Goal: Information Seeking & Learning: Find specific page/section

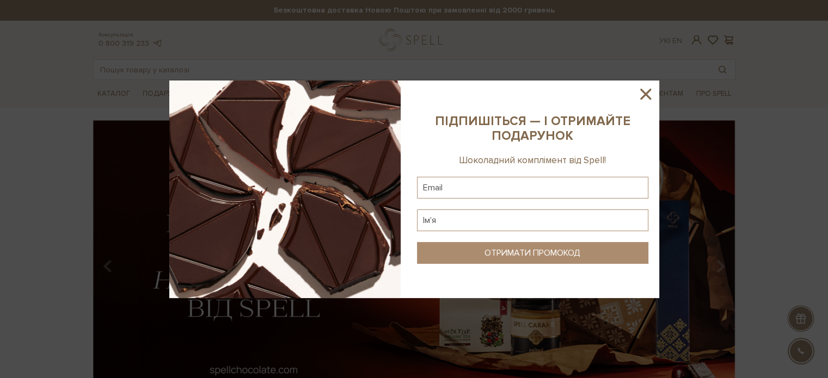
click at [647, 88] on icon at bounding box center [645, 94] width 19 height 19
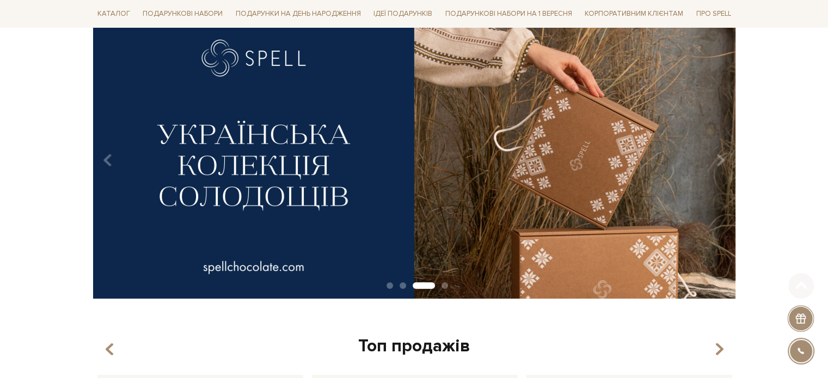
scroll to position [109, 0]
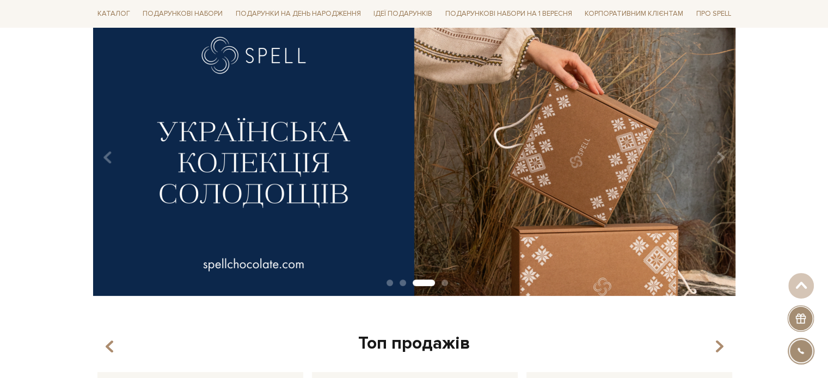
click at [482, 167] on img at bounding box center [414, 153] width 642 height 285
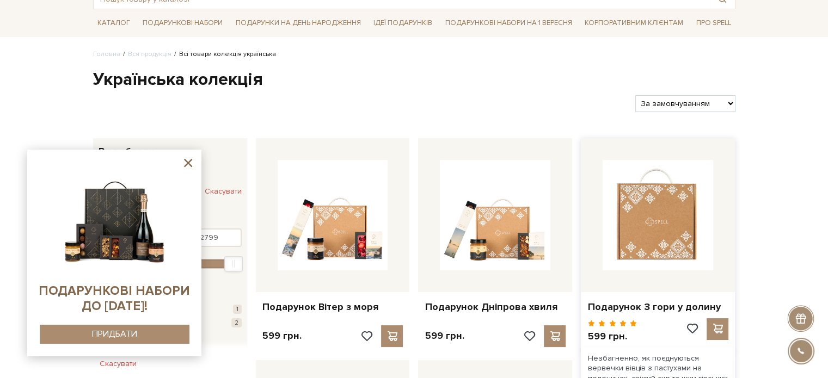
scroll to position [163, 0]
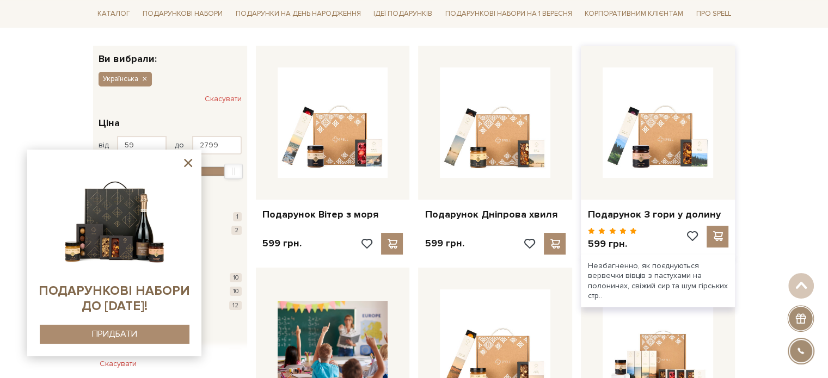
click at [634, 226] on div at bounding box center [611, 231] width 51 height 10
click at [634, 210] on link "Подарунок З гори у долину" at bounding box center [657, 215] width 141 height 13
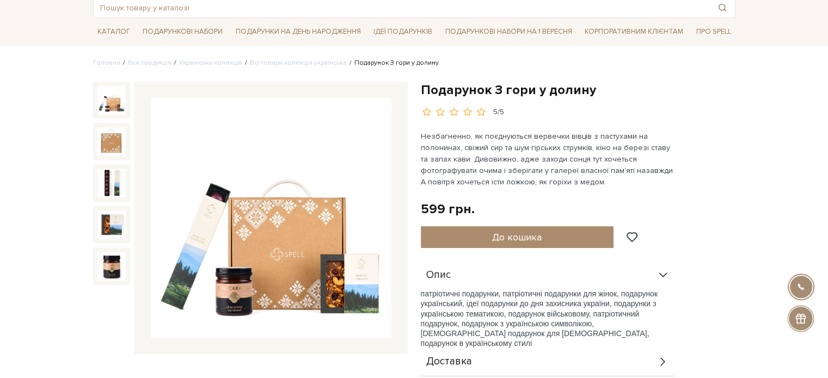
scroll to position [109, 0]
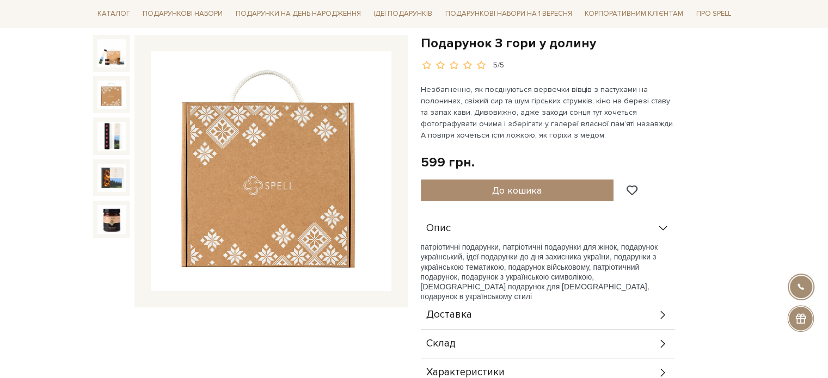
click at [121, 91] on img at bounding box center [111, 95] width 28 height 28
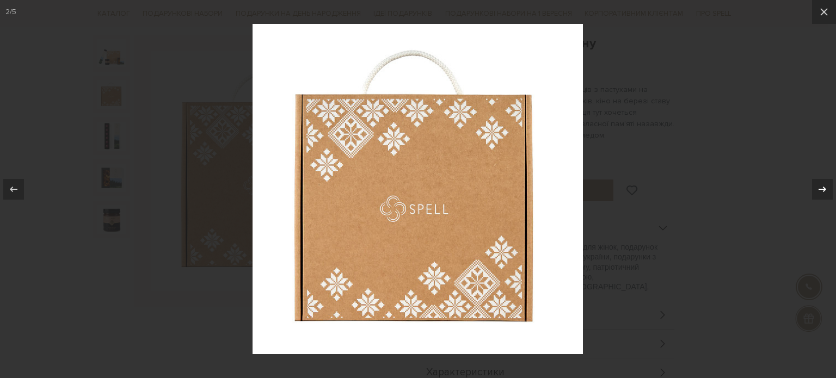
click at [815, 189] on div at bounding box center [822, 189] width 21 height 21
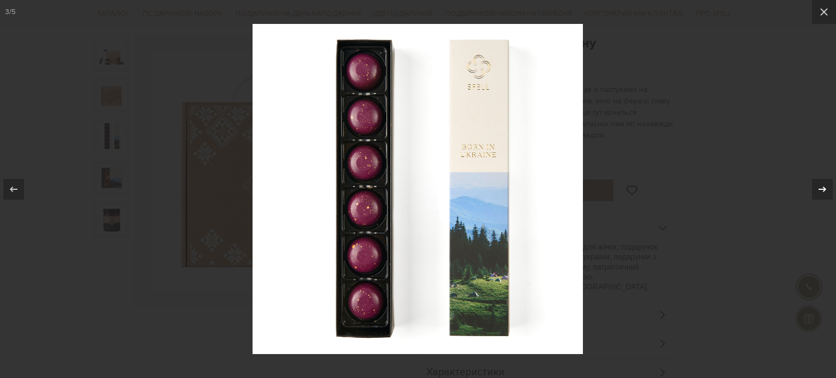
click at [815, 189] on div at bounding box center [822, 189] width 21 height 21
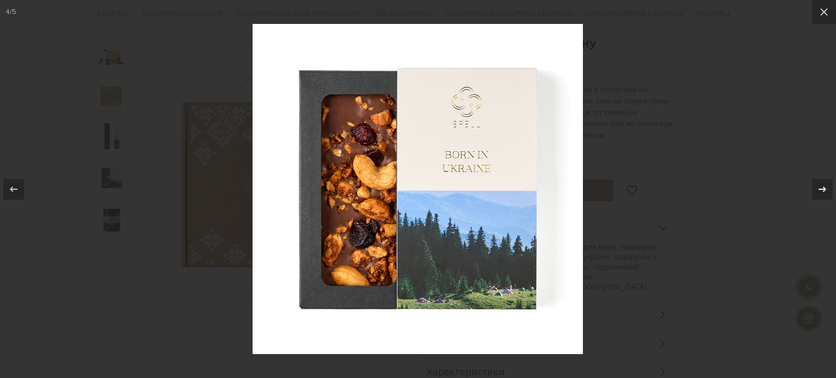
click at [815, 189] on div at bounding box center [822, 189] width 21 height 21
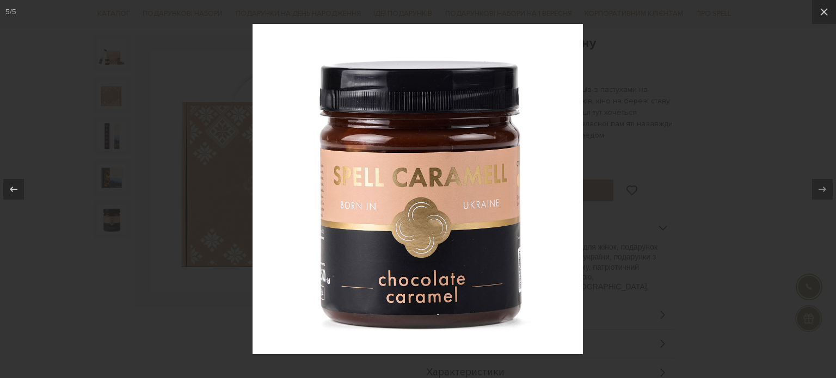
click at [708, 209] on div at bounding box center [418, 189] width 836 height 378
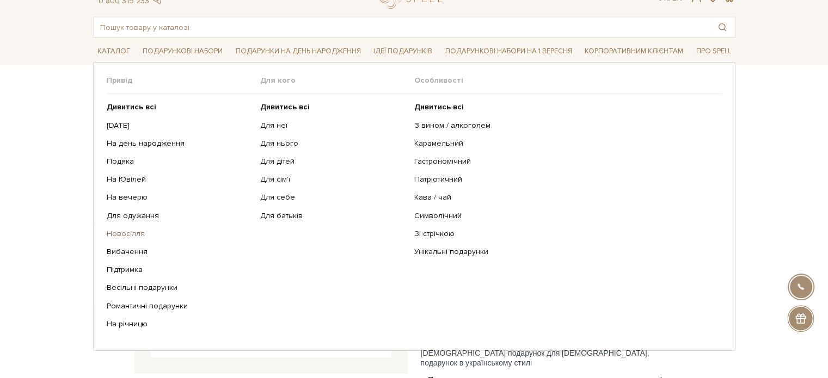
scroll to position [54, 0]
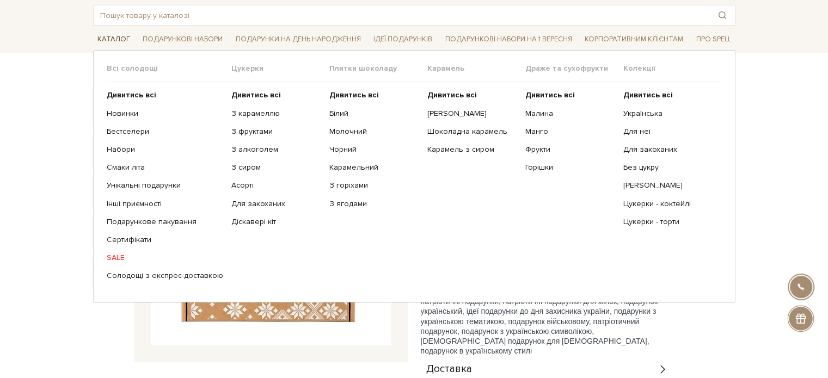
click at [116, 35] on link "Каталог" at bounding box center [113, 39] width 41 height 17
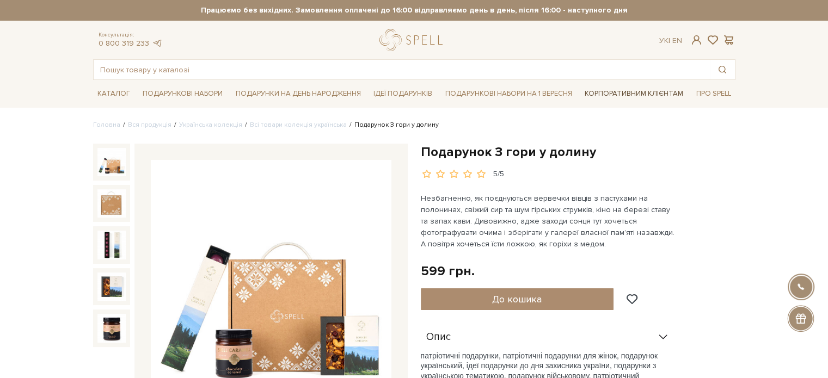
click at [646, 91] on link "Корпоративним клієнтам" at bounding box center [633, 93] width 107 height 19
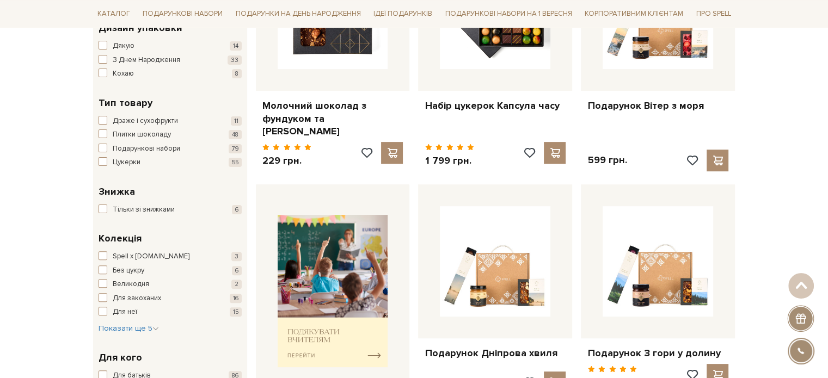
scroll to position [327, 0]
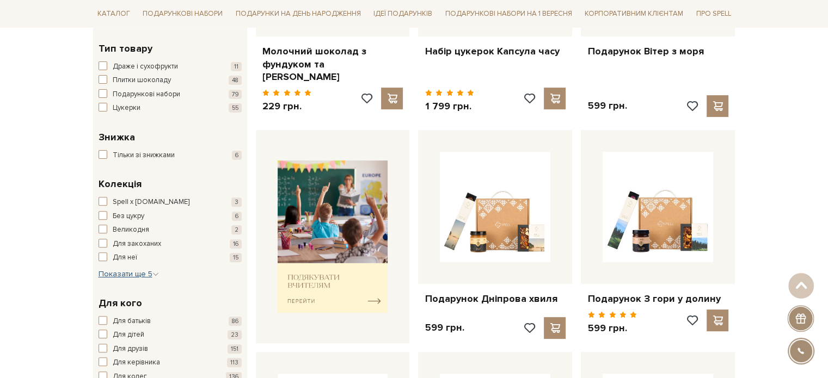
click at [124, 274] on span "Показати ще 5" at bounding box center [129, 274] width 60 height 9
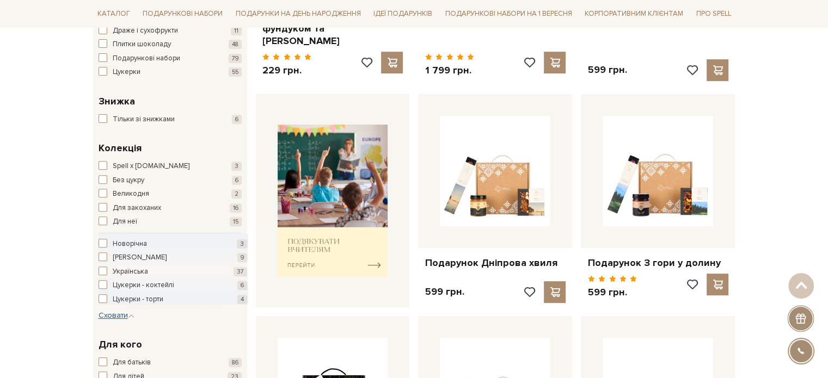
scroll to position [381, 0]
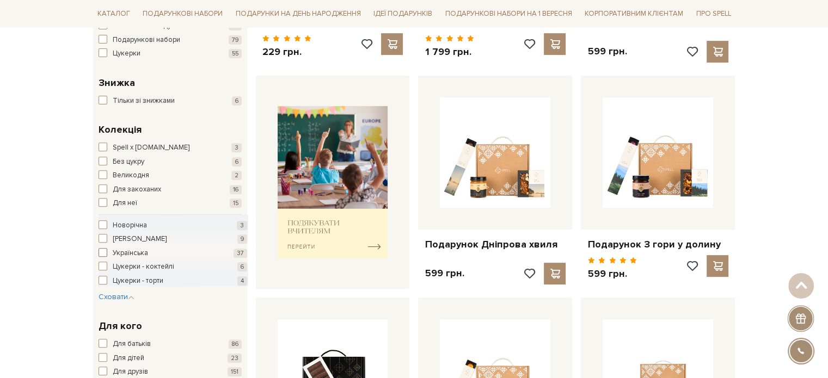
click at [135, 252] on span "Українська" at bounding box center [130, 253] width 35 height 11
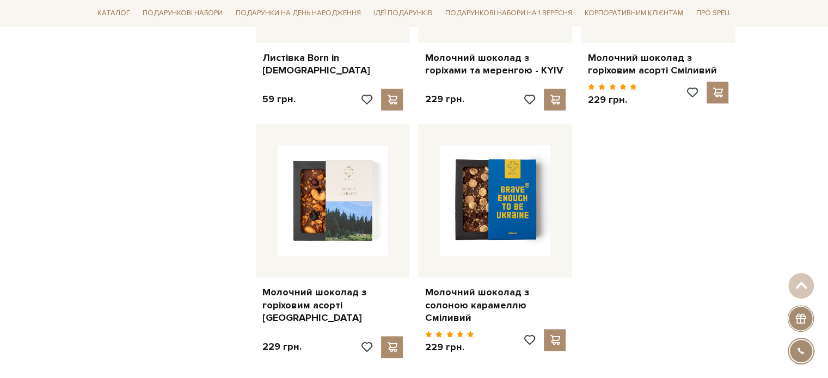
scroll to position [1361, 0]
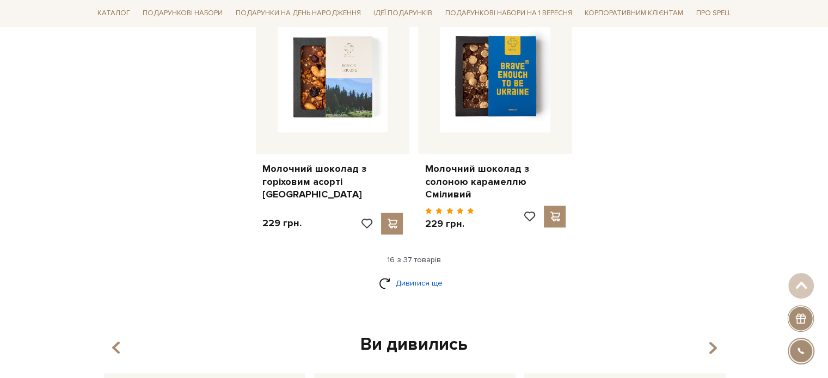
click at [379, 274] on link "Дивитися ще" at bounding box center [414, 283] width 71 height 19
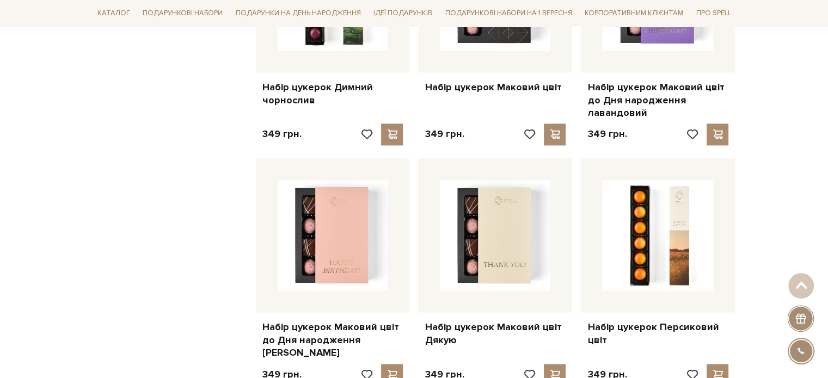
scroll to position [1579, 0]
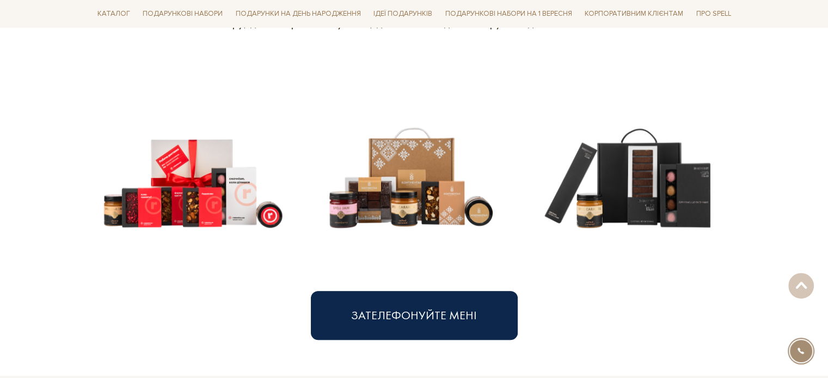
scroll to position [544, 0]
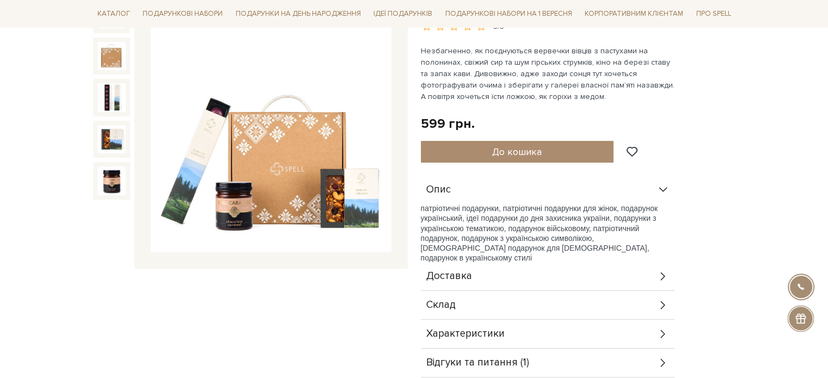
scroll to position [54, 0]
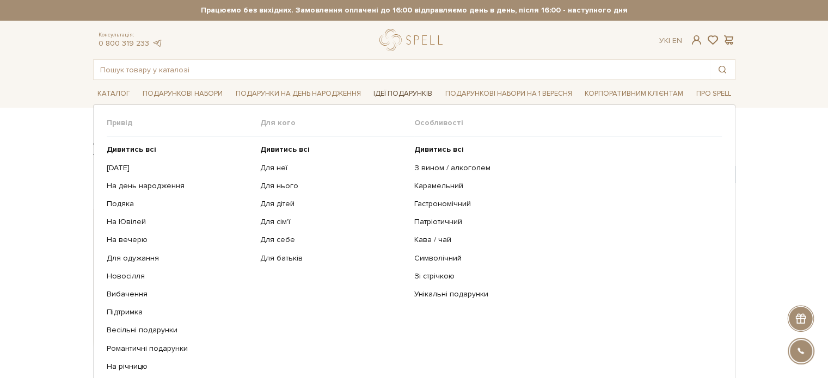
click at [410, 89] on link "Ідеї подарунків" at bounding box center [403, 93] width 68 height 17
click at [430, 239] on link "Кава / чай" at bounding box center [563, 240] width 299 height 10
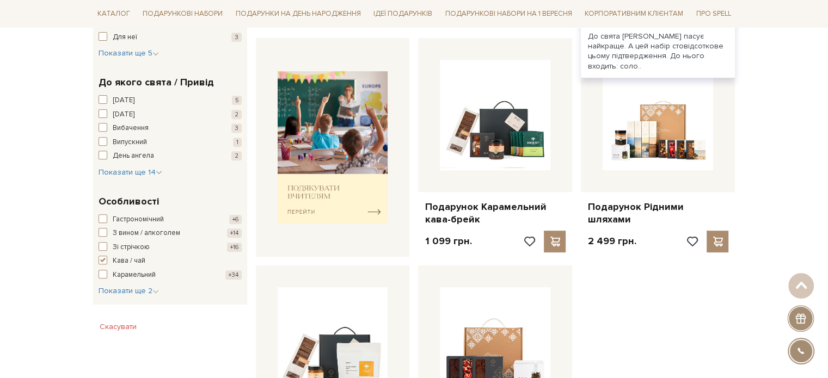
scroll to position [490, 0]
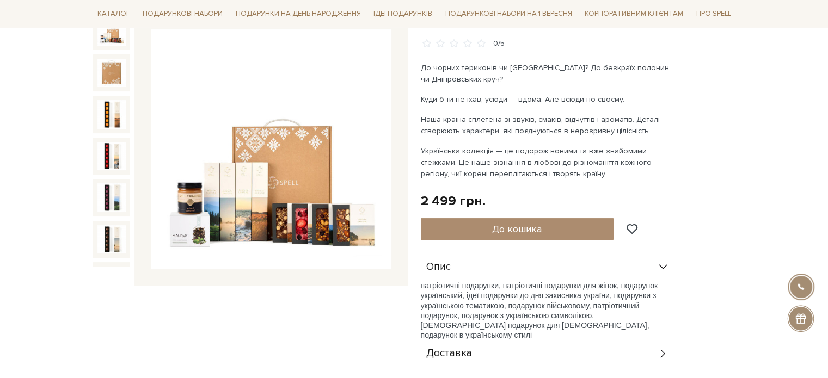
scroll to position [109, 0]
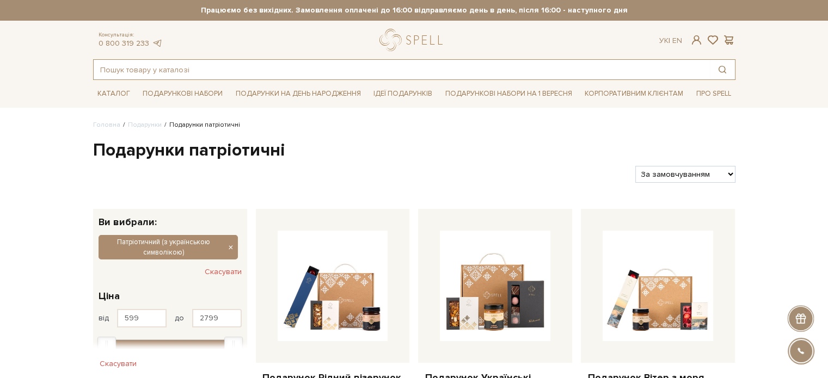
click at [207, 68] on input "text" at bounding box center [402, 70] width 616 height 20
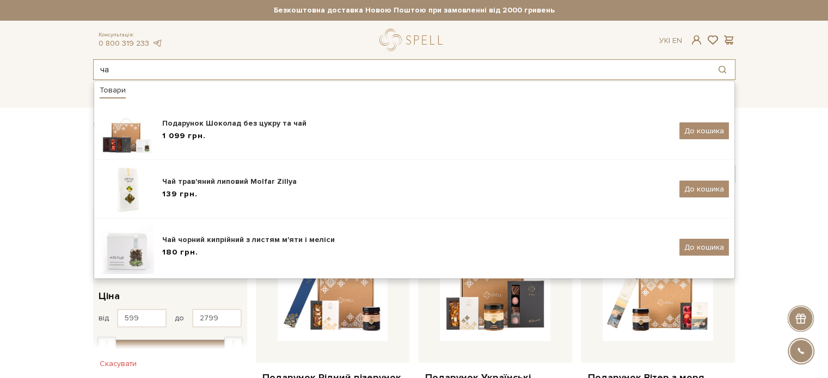
type input "ч"
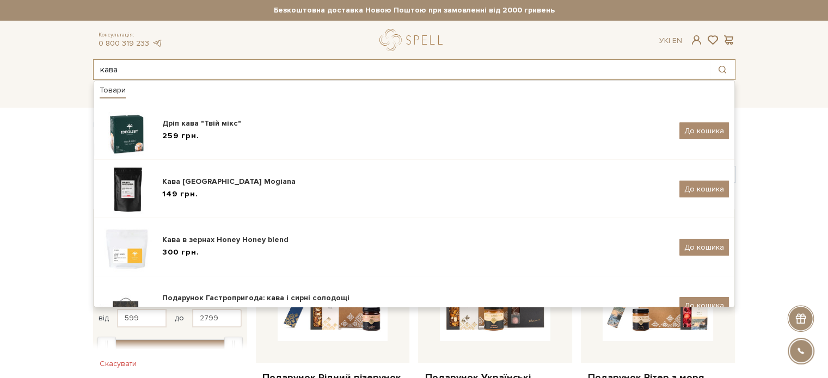
click at [118, 74] on input "кава" at bounding box center [402, 70] width 616 height 20
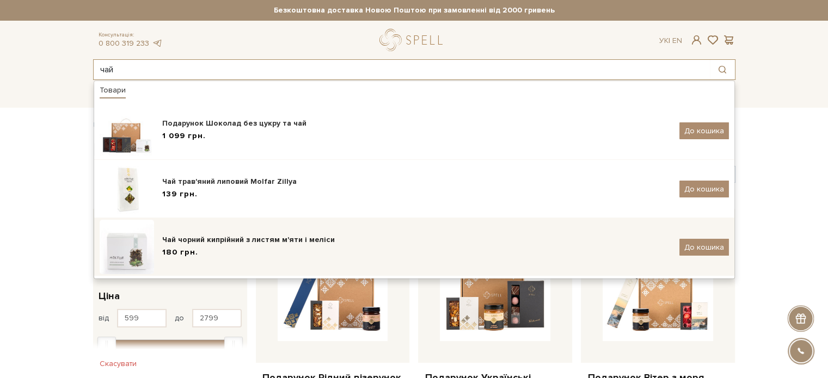
type input "чай"
click at [194, 236] on div "Чай чорний кипрійний з листям м'яти і меліси" at bounding box center [416, 240] width 509 height 11
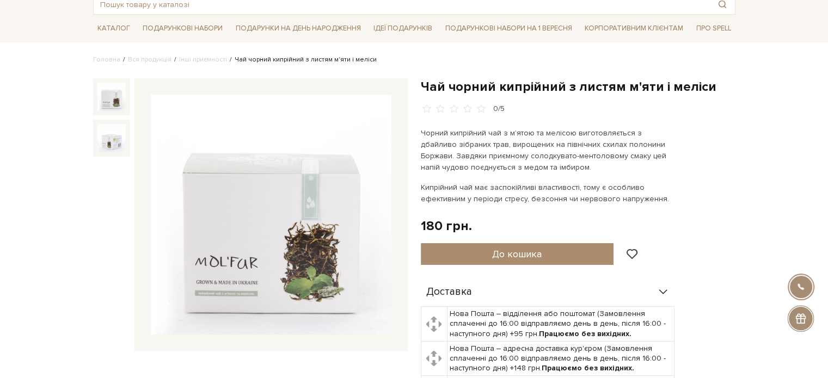
scroll to position [109, 0]
